Goal: Complete application form: Complete application form

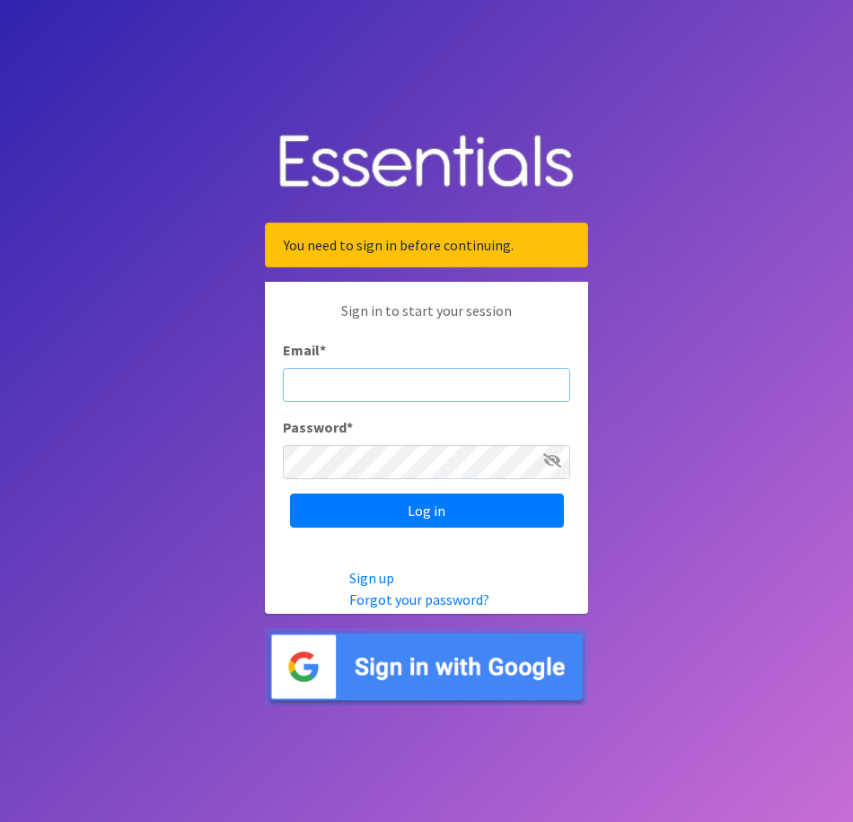
click at [321, 386] on input "Email *" at bounding box center [426, 385] width 287 height 34
type input "Shelby@fcrnew.org"
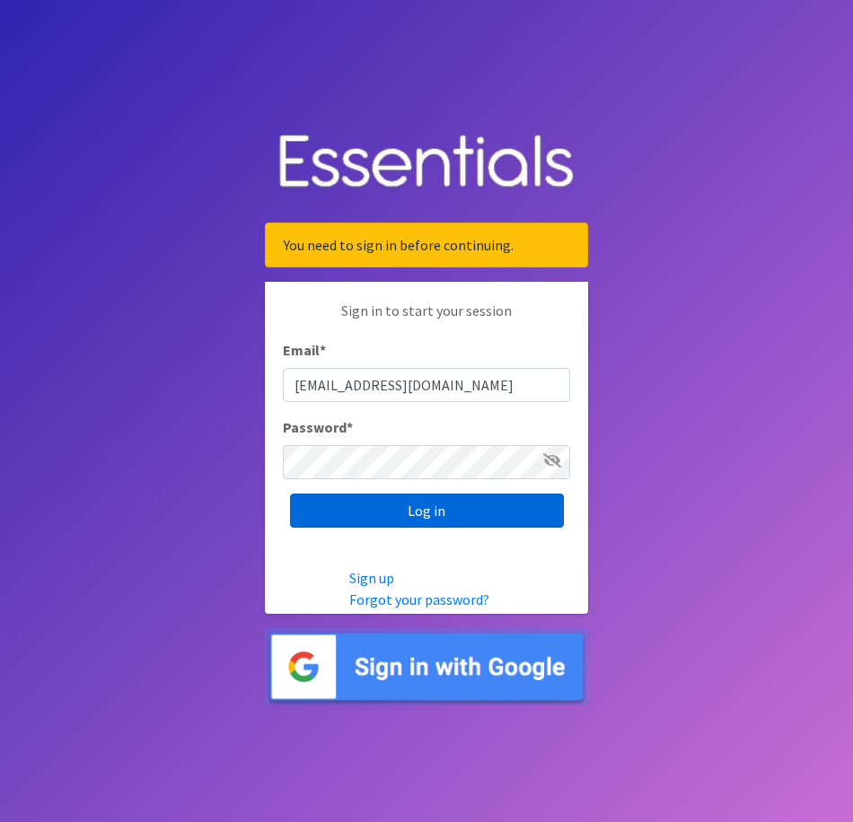
click at [438, 522] on input "Log in" at bounding box center [427, 511] width 274 height 34
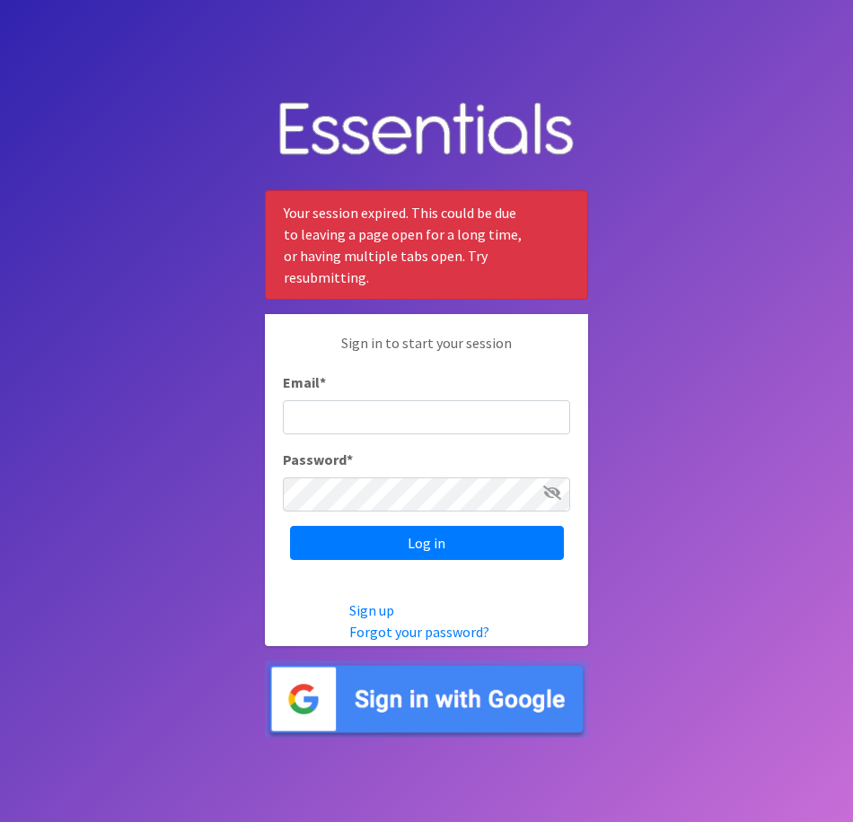
click at [331, 422] on input "Email *" at bounding box center [426, 417] width 287 height 34
type input "[EMAIL_ADDRESS][DOMAIN_NAME]"
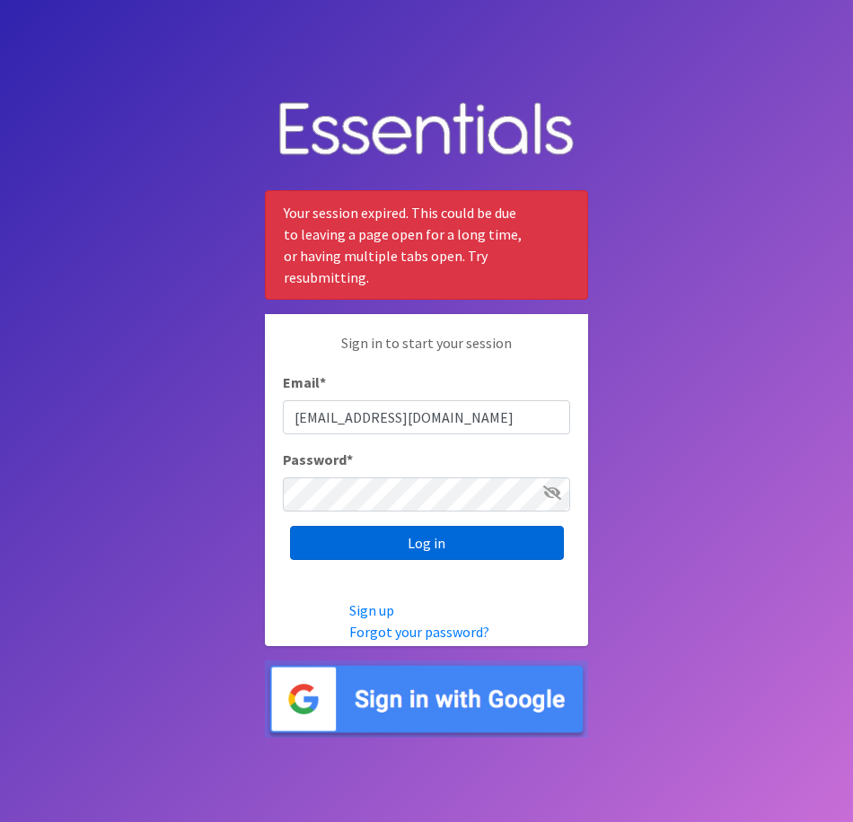
click at [403, 542] on input "Log in" at bounding box center [427, 543] width 274 height 34
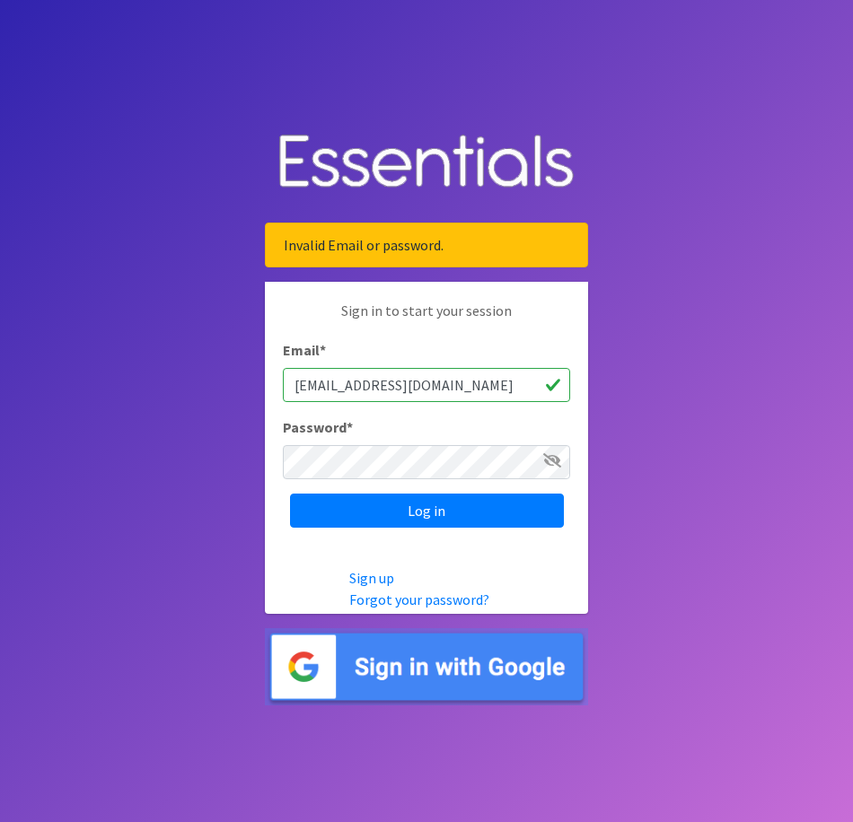
click at [301, 386] on input "[EMAIL_ADDRESS][DOMAIN_NAME]" at bounding box center [426, 385] width 287 height 34
type input "[EMAIL_ADDRESS][DOMAIN_NAME]"
click at [392, 443] on div "Password *" at bounding box center [426, 448] width 287 height 63
click at [390, 441] on div "Password *" at bounding box center [426, 448] width 287 height 63
click at [547, 464] on icon at bounding box center [552, 460] width 18 height 14
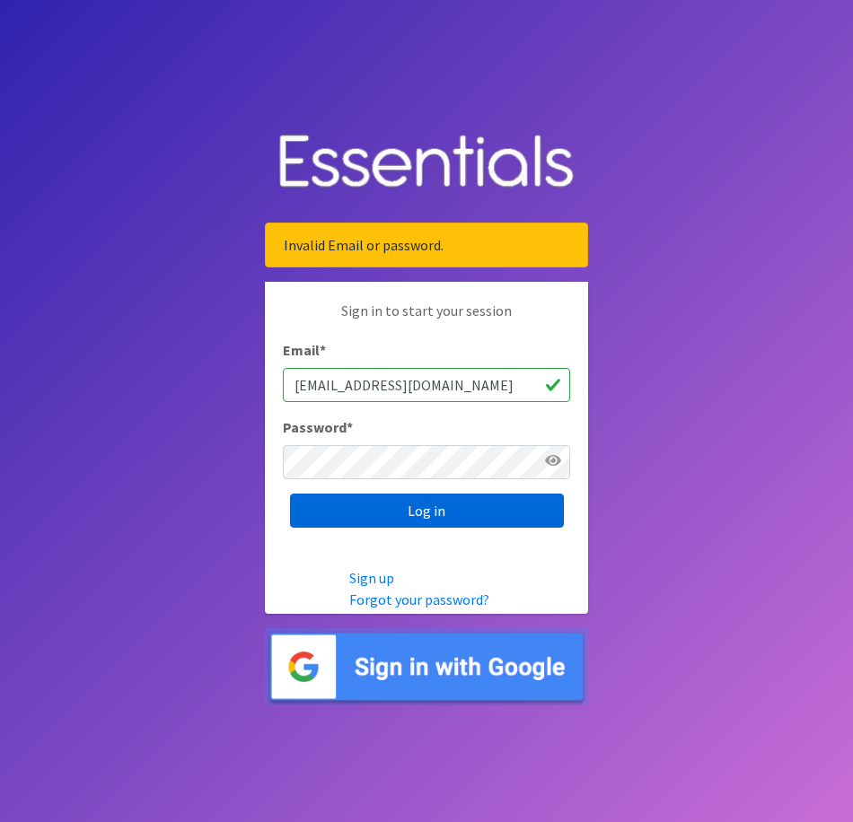
click at [408, 506] on input "Log in" at bounding box center [427, 511] width 274 height 34
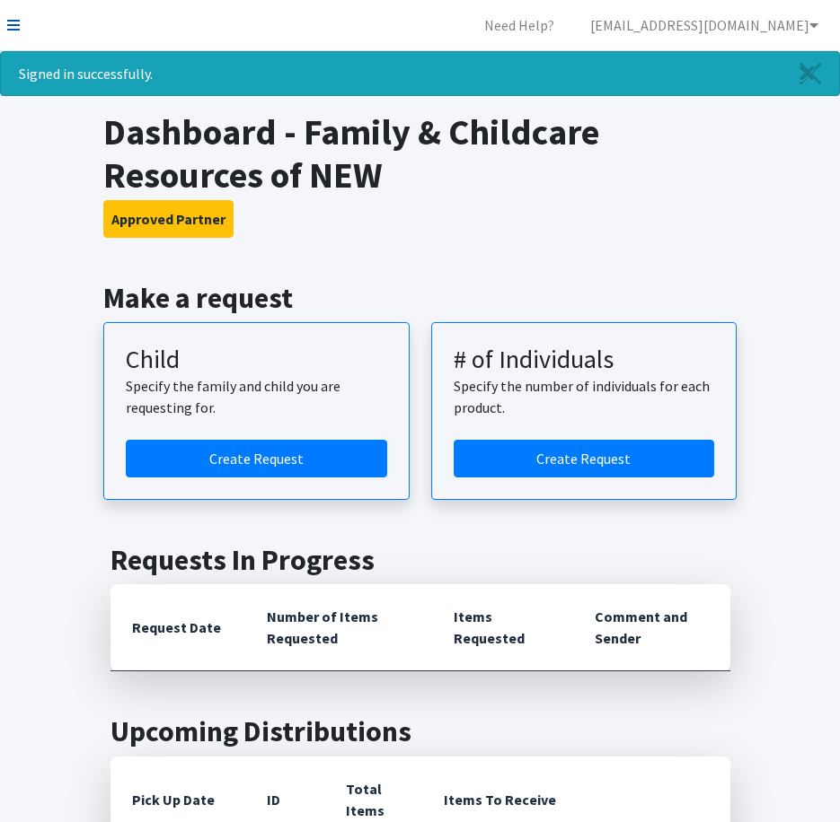
click at [13, 27] on icon at bounding box center [13, 25] width 13 height 14
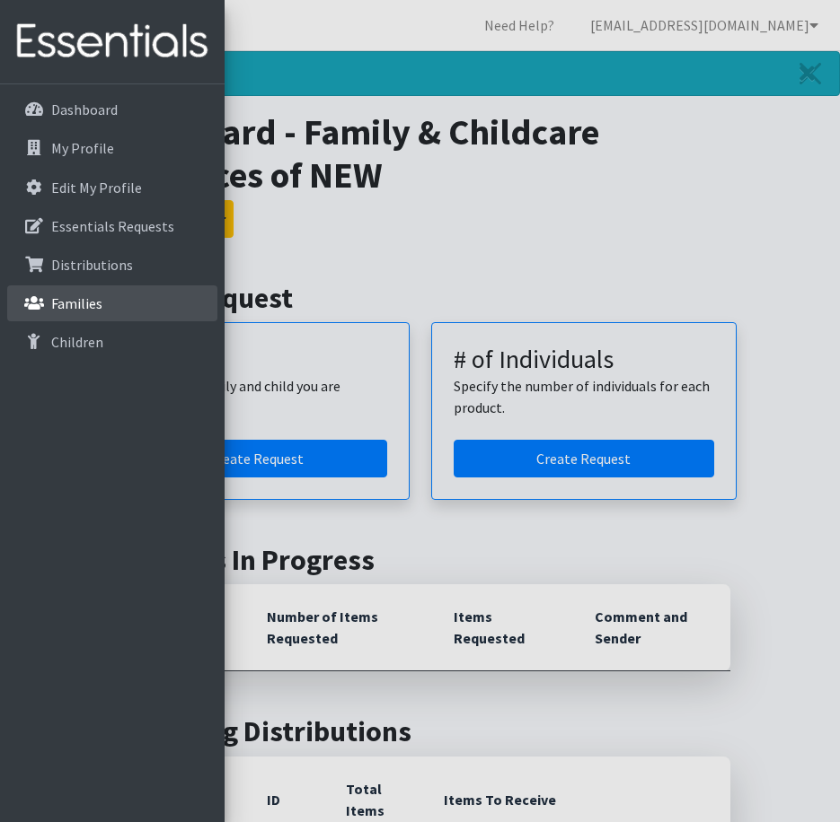
click at [82, 308] on p "Families" at bounding box center [76, 304] width 51 height 18
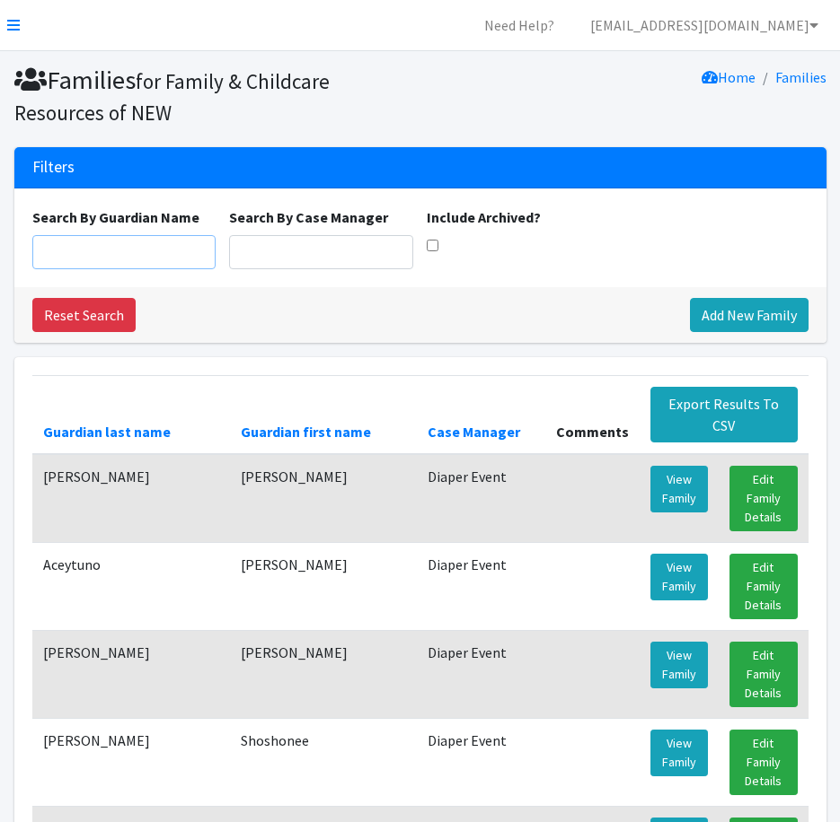
click at [95, 251] on input "Search By Guardian Name" at bounding box center [124, 252] width 184 height 34
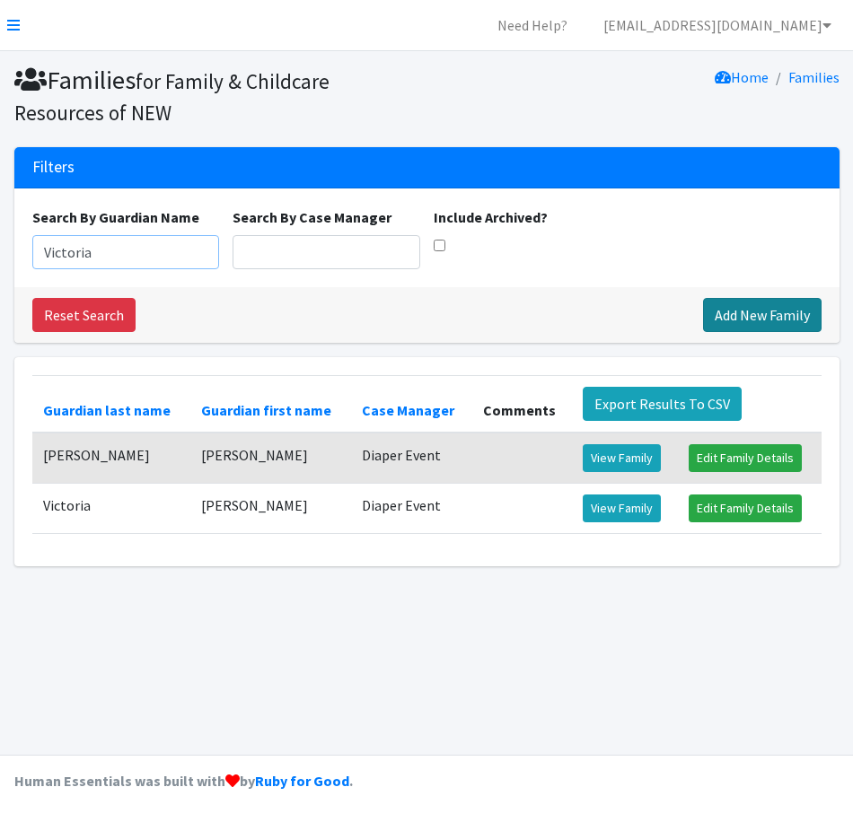
type input "Victoria"
click at [743, 316] on link "Add New Family" at bounding box center [762, 315] width 119 height 34
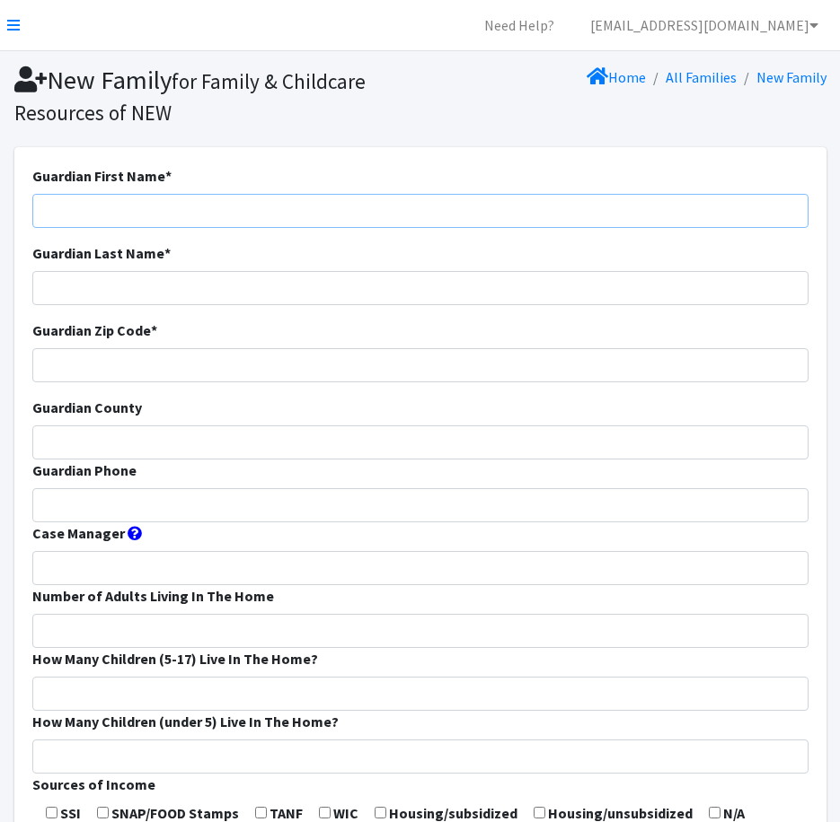
drag, startPoint x: 108, startPoint y: 201, endPoint x: 145, endPoint y: 179, distance: 43.1
click at [119, 192] on div "Guardian First Name *" at bounding box center [420, 196] width 776 height 63
type input "Victoria"
click at [175, 280] on input "Guardian Last Name *" at bounding box center [420, 288] width 776 height 34
type input "[PERSON_NAME]"
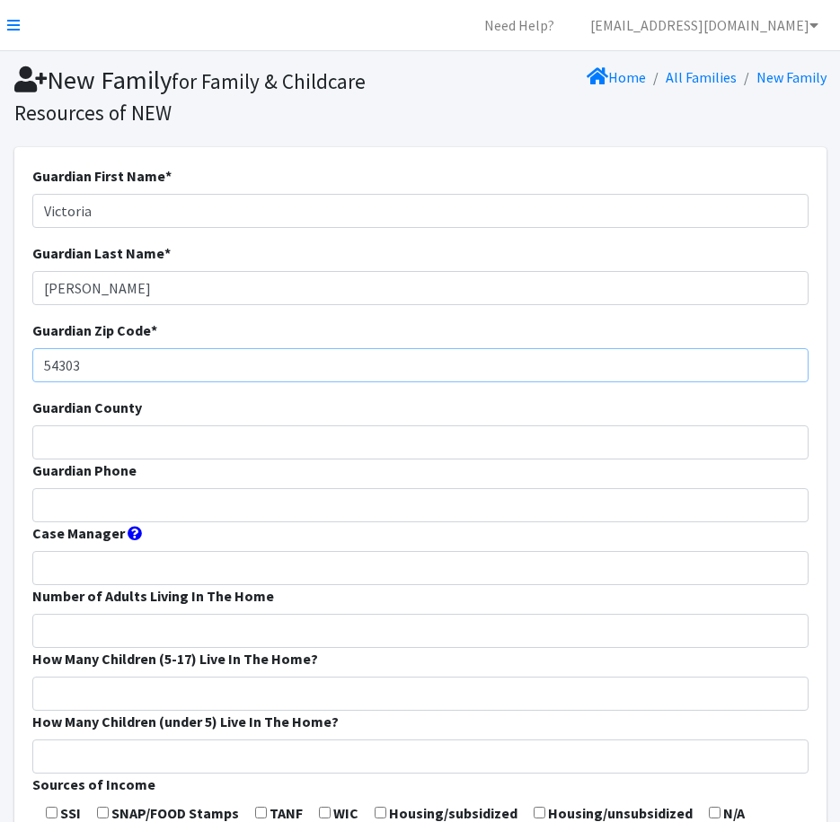
type input "54303"
drag, startPoint x: 42, startPoint y: 439, endPoint x: 48, endPoint y: 418, distance: 21.6
click at [43, 437] on input "Guardian County" at bounding box center [420, 443] width 776 height 34
type input "Brown"
click at [45, 499] on input "Guardian Phone" at bounding box center [420, 505] width 776 height 34
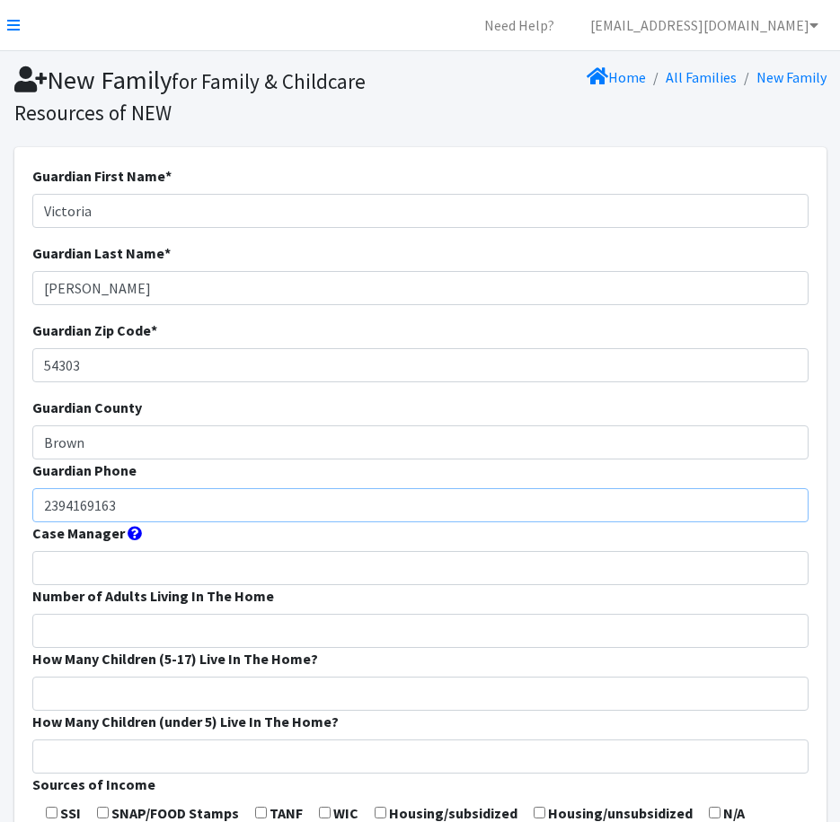
type input "2394169163"
click at [233, 571] on input "Case Manager" at bounding box center [420, 568] width 776 height 34
type input "Diaper Eventt"
click at [257, 615] on input "Number of Adults Living In The Home" at bounding box center [420, 631] width 776 height 34
type input "1"
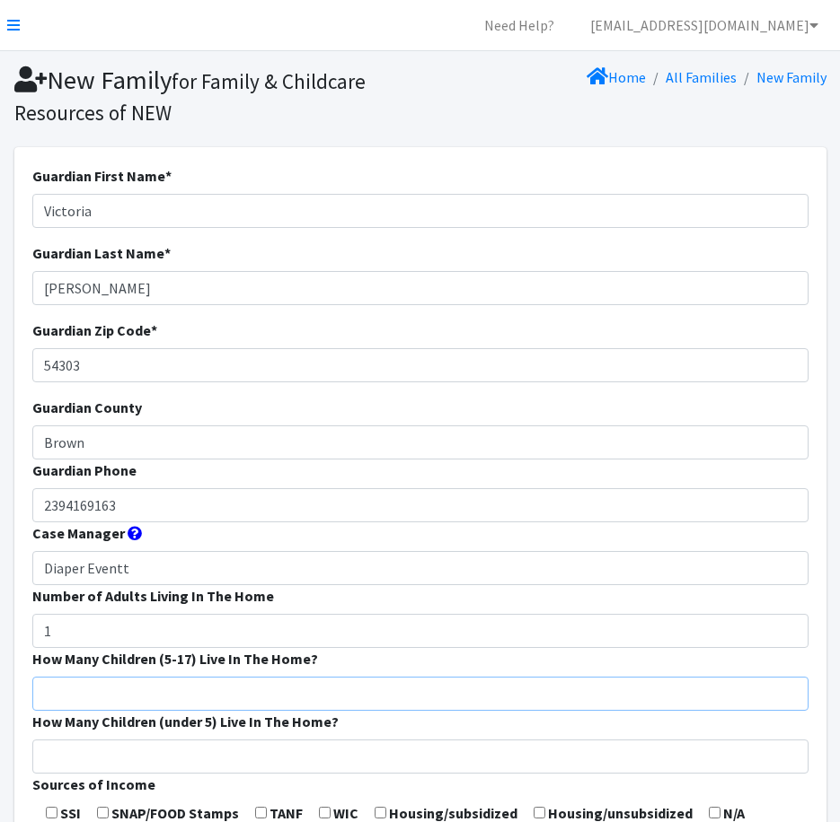
click at [234, 695] on input "How Many Children (5-17) Live In The Home?" at bounding box center [420, 694] width 776 height 34
type input "1"
click at [235, 746] on input "How Many Children (under 5) Live In The Home?" at bounding box center [420, 757] width 776 height 34
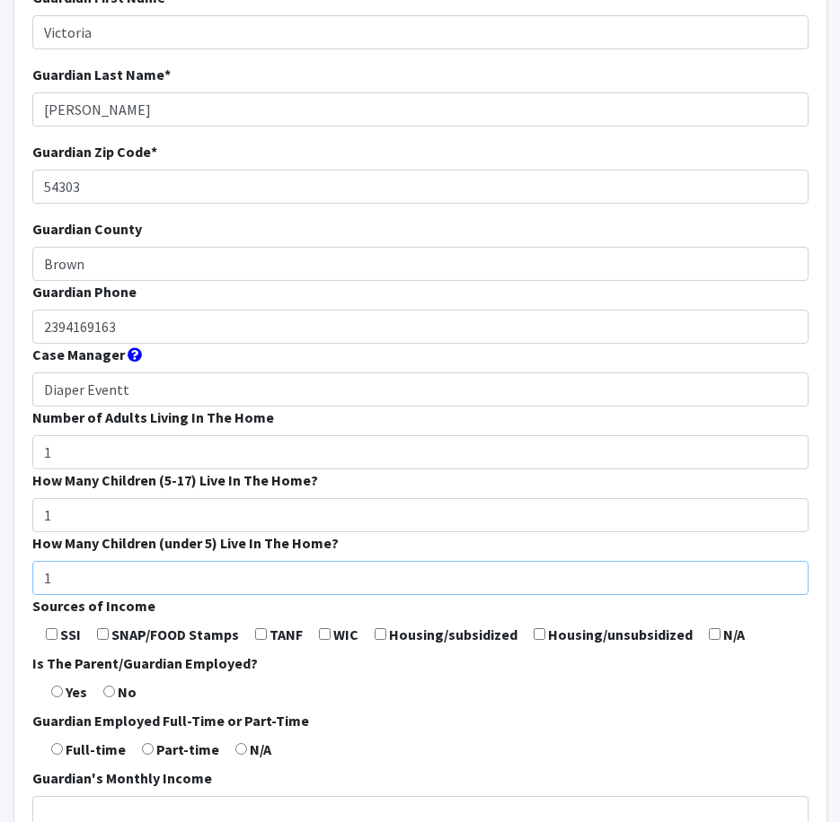
scroll to position [180, 0]
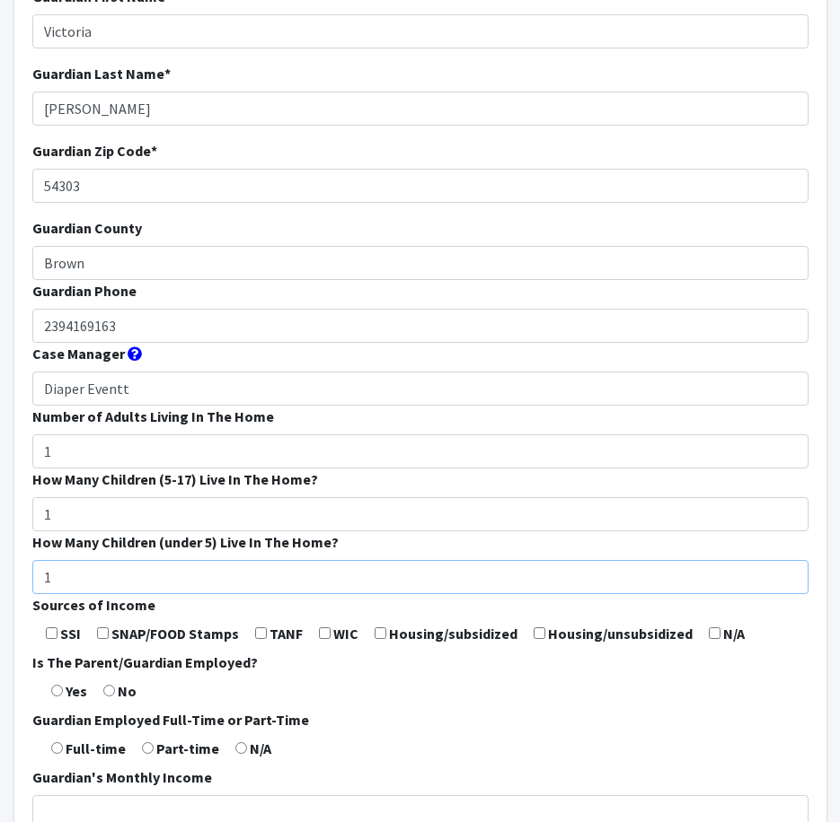
type input "1"
click at [99, 633] on input "checkbox" at bounding box center [103, 634] width 12 height 12
checkbox input "true"
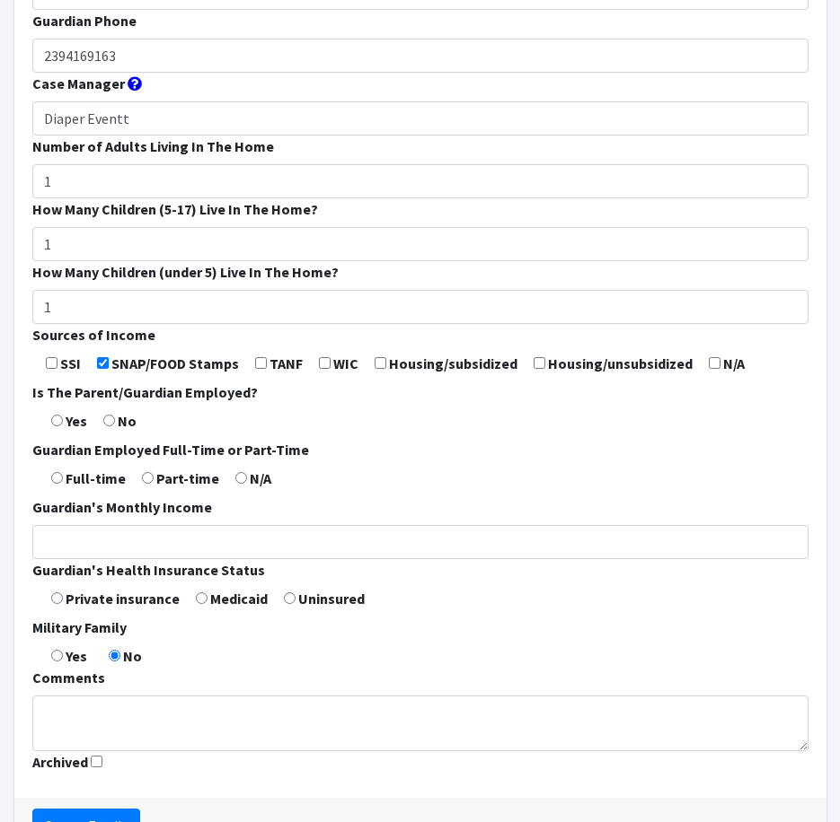
scroll to position [563, 0]
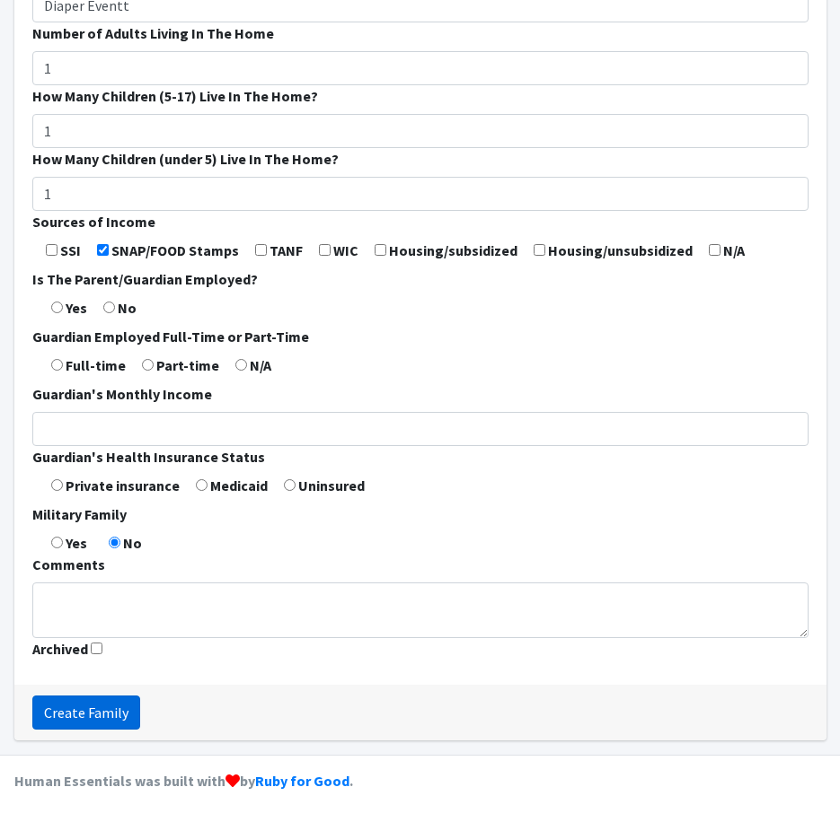
click at [119, 705] on input "Create Family" at bounding box center [86, 713] width 108 height 34
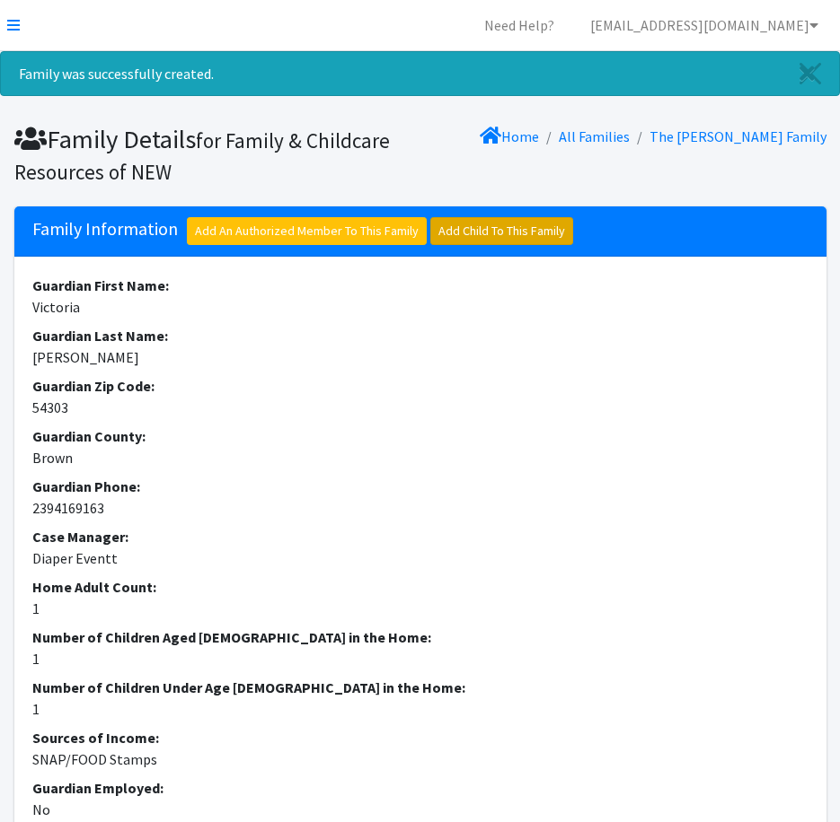
click at [469, 236] on link "Add Child To This Family" at bounding box center [501, 231] width 143 height 28
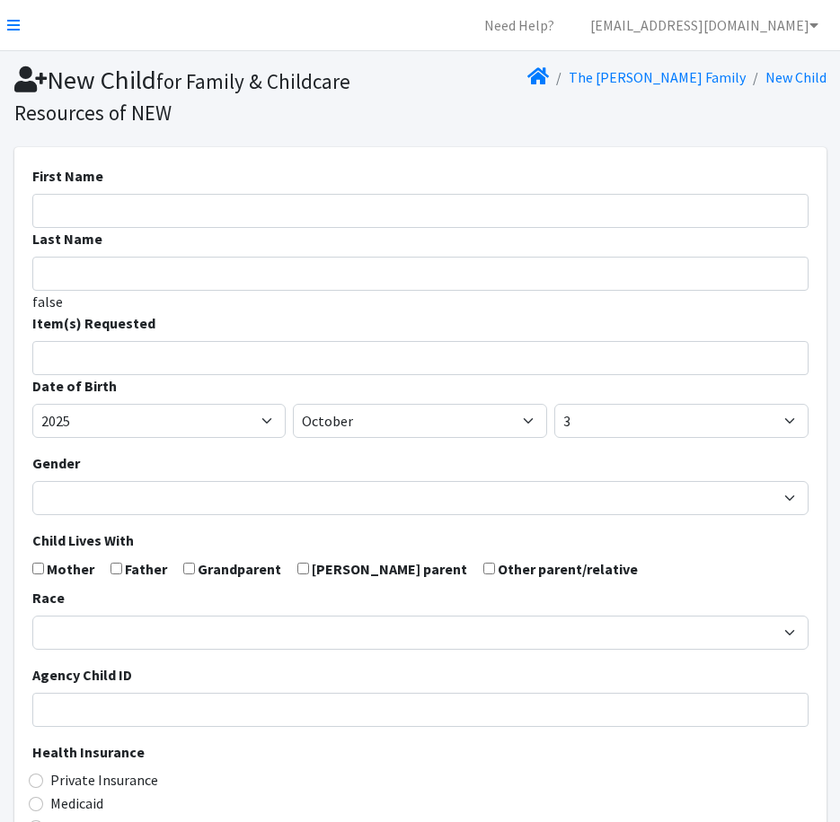
select select
click at [167, 210] on input "First Name" at bounding box center [420, 211] width 776 height 34
type input "Cartier X"
type input "T"
type input "[PERSON_NAME]"
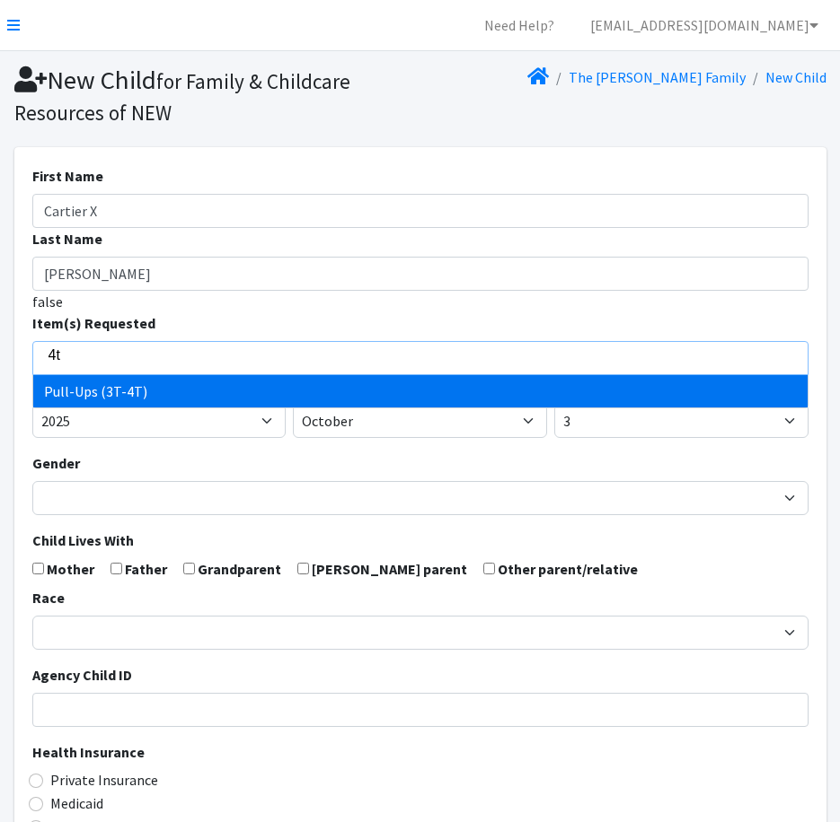
type input "4t"
select select "14494"
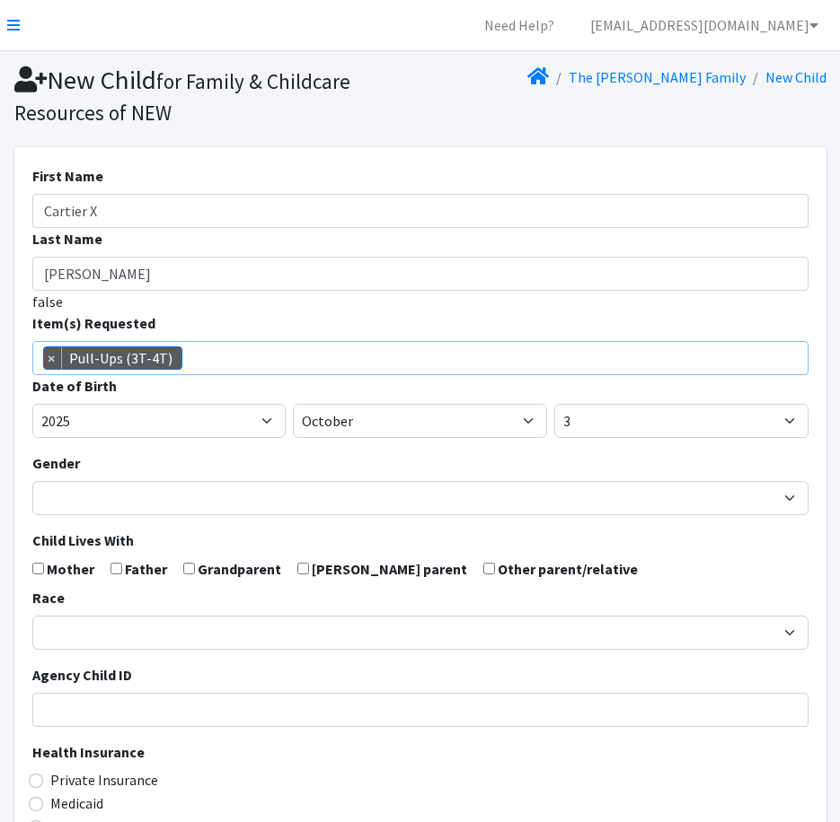
click at [56, 358] on span "×" at bounding box center [53, 358] width 18 height 22
select select
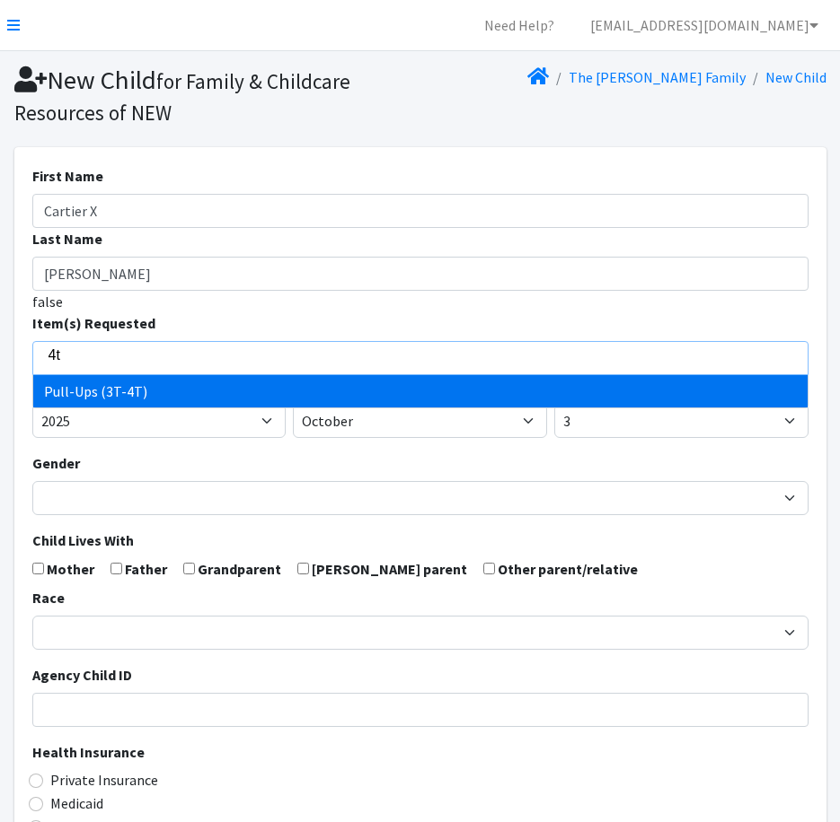
scroll to position [90, 0]
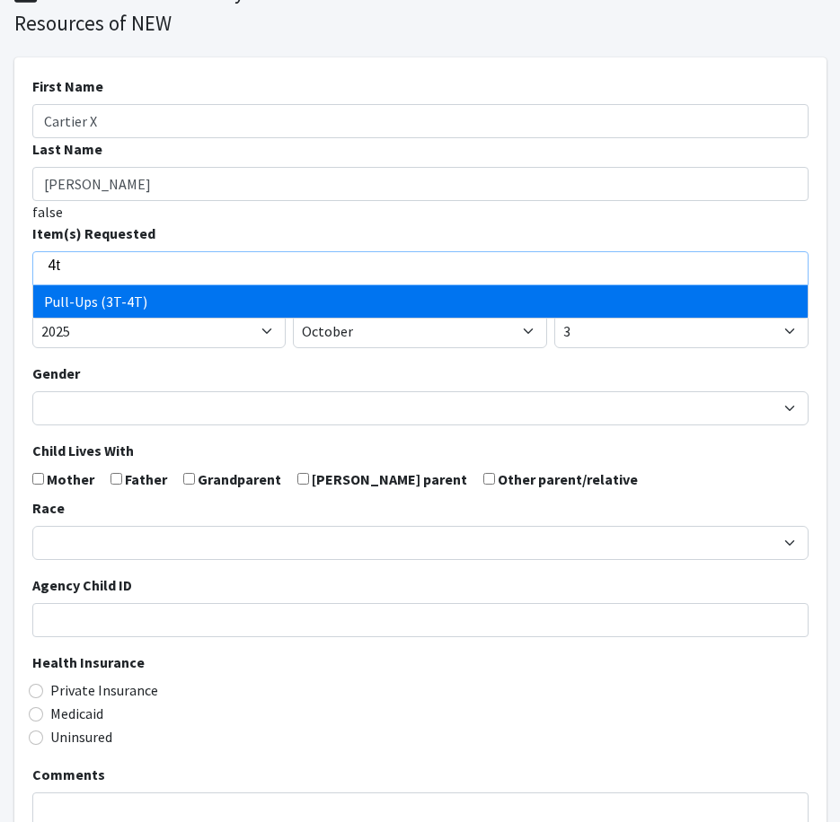
click at [101, 263] on input "4t" at bounding box center [433, 266] width 770 height 16
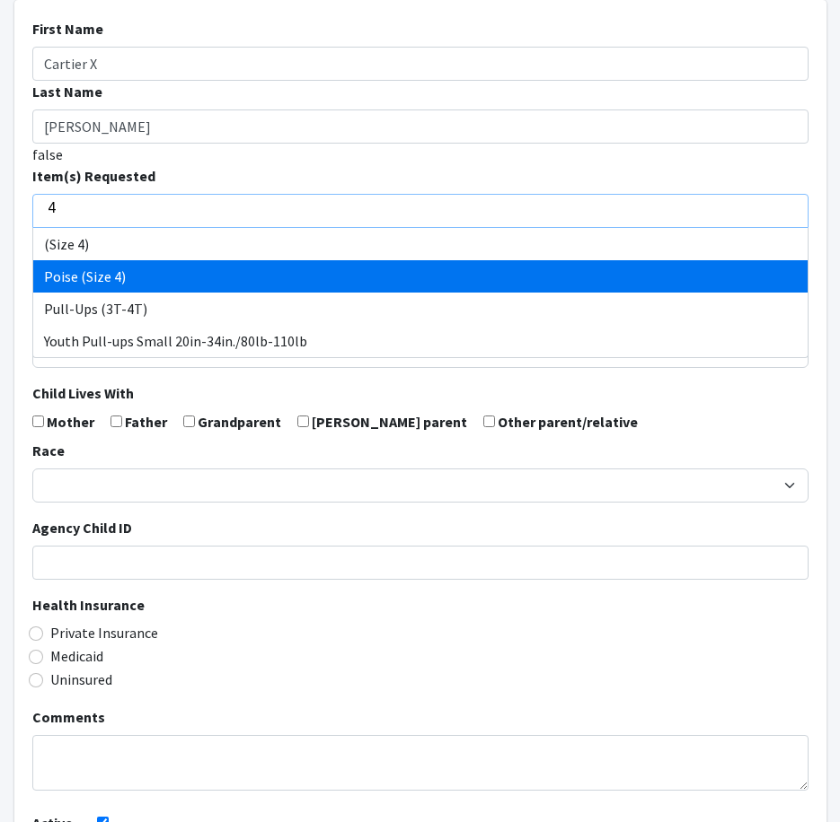
scroll to position [180, 0]
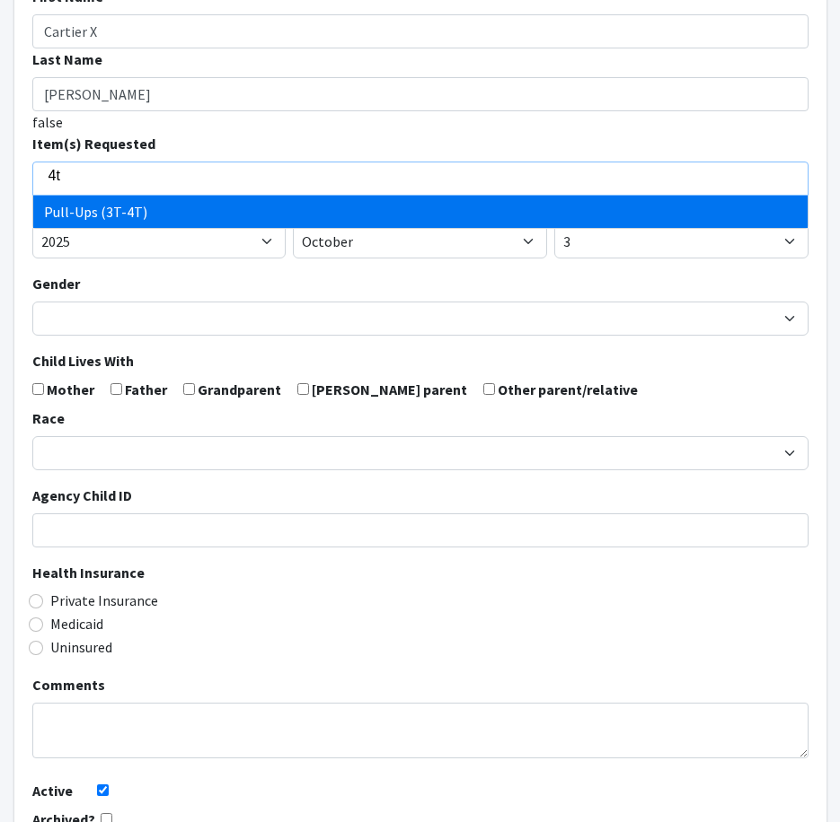
click at [78, 169] on input "4t" at bounding box center [433, 176] width 770 height 16
type input "4T"
select select "14494"
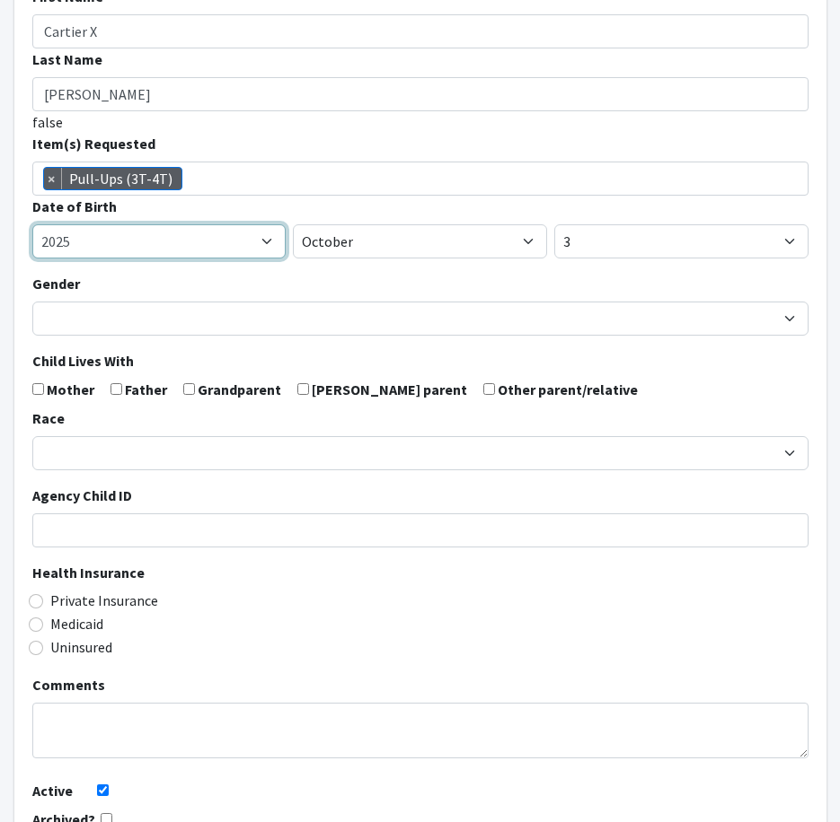
click at [234, 236] on select "2005 2006 2007 2008 2009 2010 2011 2012 2013 2014 2015 2016 2017 2018 2019 2020…" at bounding box center [159, 241] width 254 height 34
select select "2022"
click at [32, 224] on select "2005 2006 2007 2008 2009 2010 2011 2012 2013 2014 2015 2016 2017 2018 2019 2020…" at bounding box center [159, 241] width 254 height 34
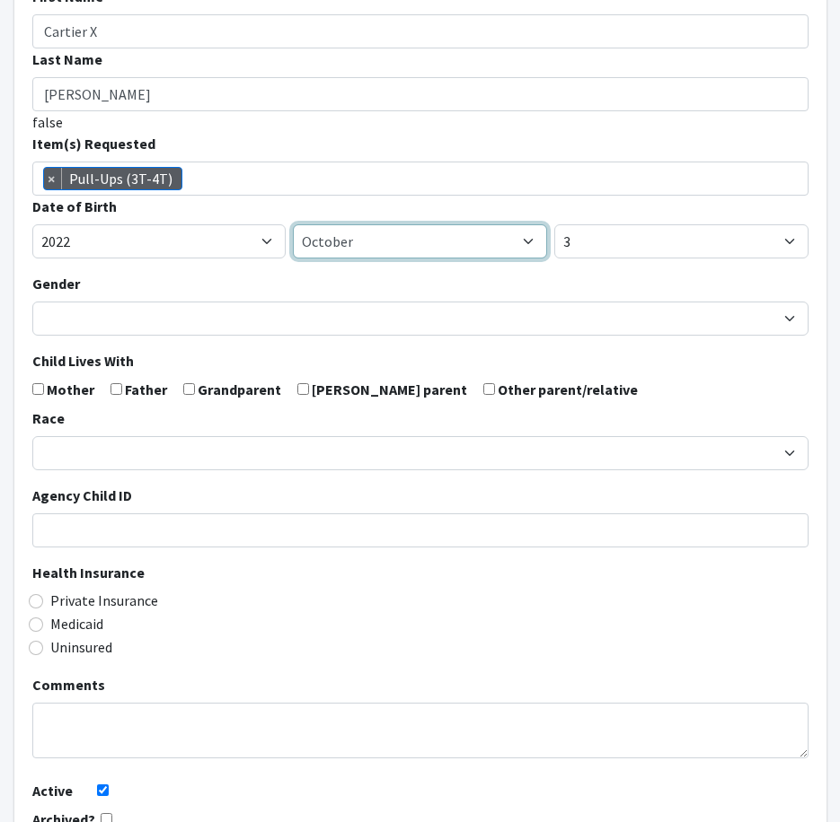
click at [428, 238] on select "January February March April May June July August September October November De…" at bounding box center [420, 241] width 254 height 34
select select "1"
click at [293, 224] on select "January February March April May June July August September October November De…" at bounding box center [420, 241] width 254 height 34
click at [640, 246] on select "1 2 3 4 5 6 7 8 9 10 11 12 13 14 15 16 17 18 19 20 21 22 23 24 25 26 27 28 29 3…" at bounding box center [681, 241] width 254 height 34
select select "16"
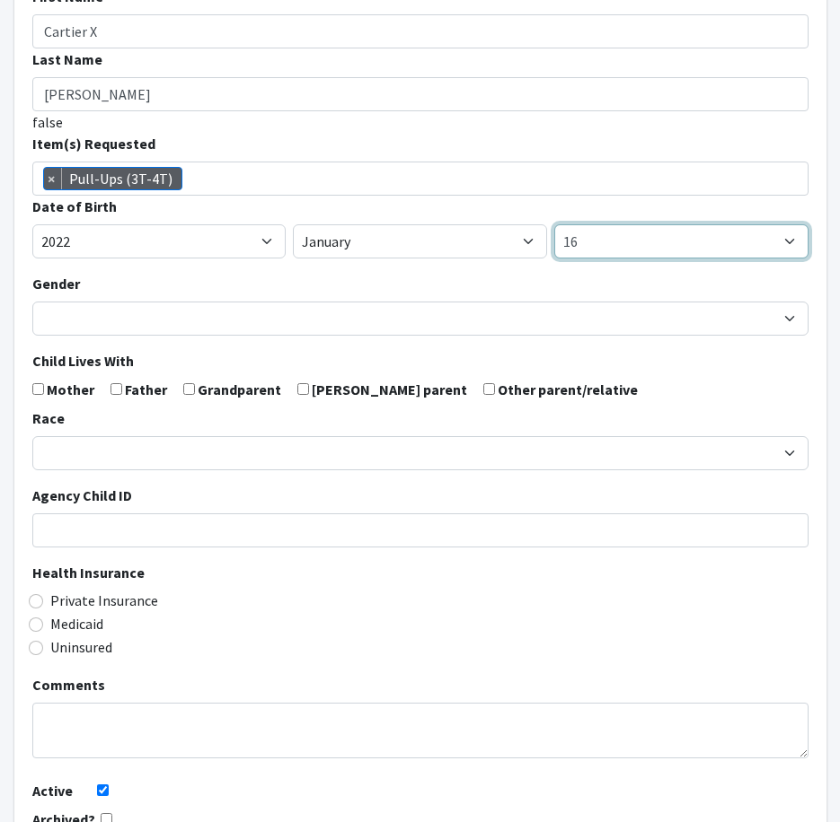
click at [554, 224] on select "1 2 3 4 5 6 7 8 9 10 11 12 13 14 15 16 17 18 19 20 21 22 23 24 25 26 27 28 29 3…" at bounding box center [681, 241] width 254 height 34
click at [42, 391] on input "checkbox" at bounding box center [38, 389] width 12 height 12
checkbox input "true"
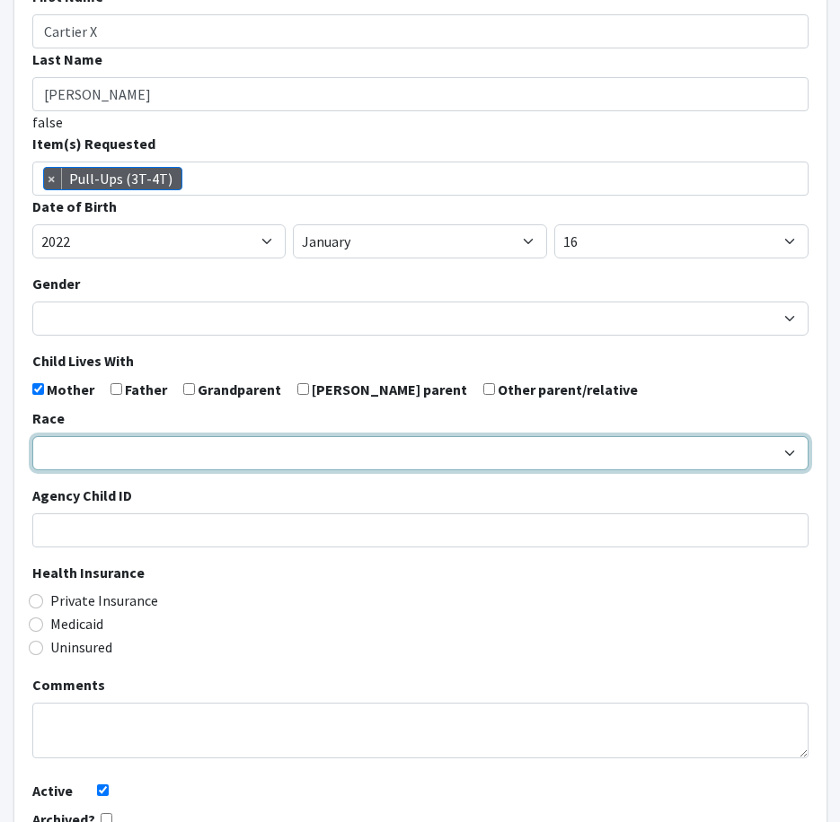
click at [74, 449] on select "African American Caucasian Hispanic Asian American Indian Pacific Islander Mult…" at bounding box center [420, 453] width 776 height 34
select select "Caucasian"
click at [32, 436] on select "African American Caucasian Hispanic Asian American Indian Pacific Islander Mult…" at bounding box center [420, 453] width 776 height 34
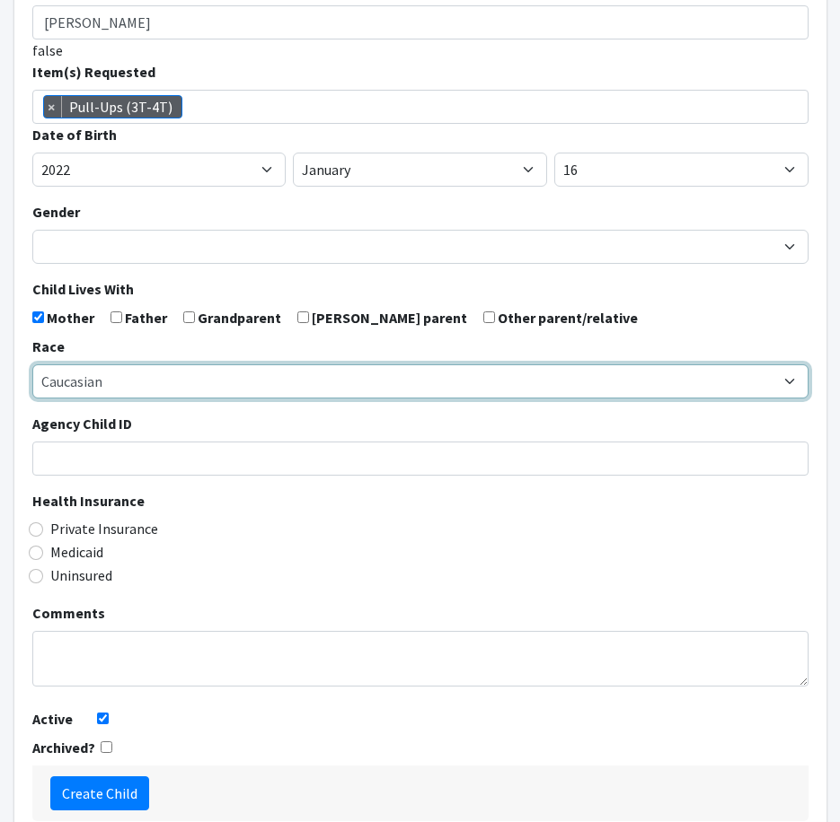
scroll to position [350, 0]
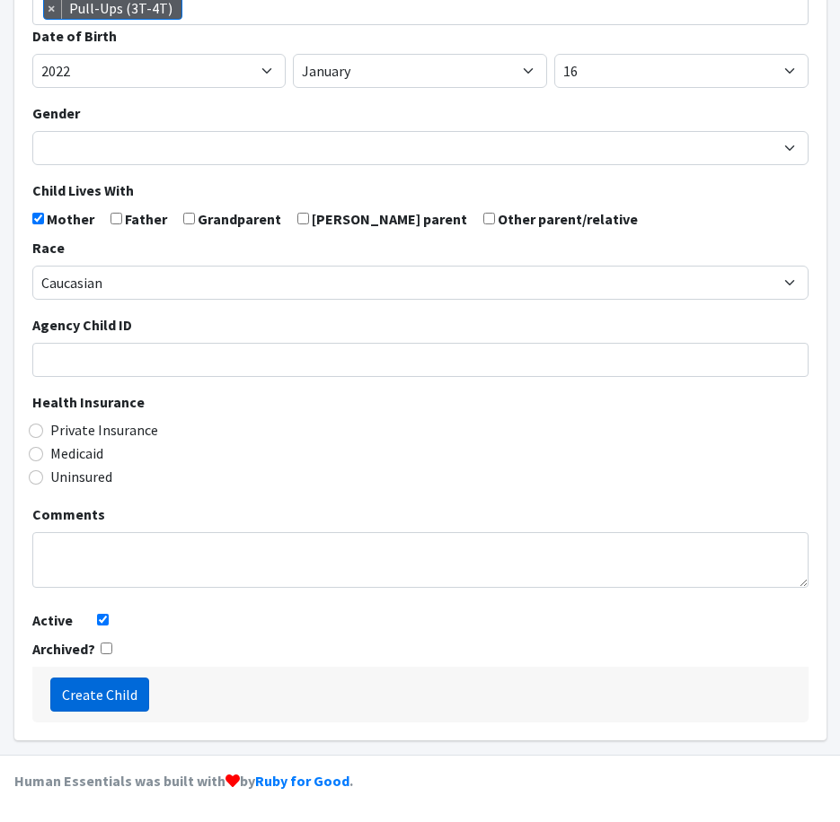
click at [119, 691] on input "Create Child" at bounding box center [99, 695] width 99 height 34
